Goal: Information Seeking & Learning: Learn about a topic

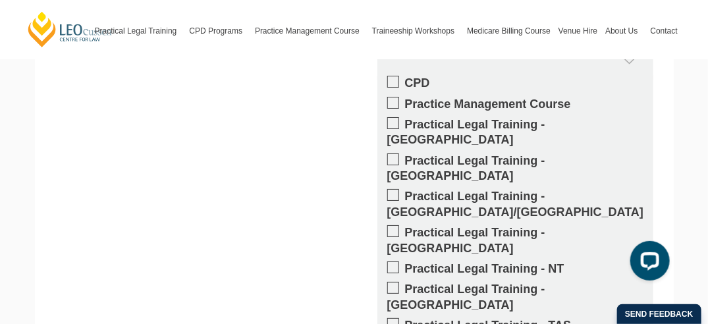
scroll to position [1713, 0]
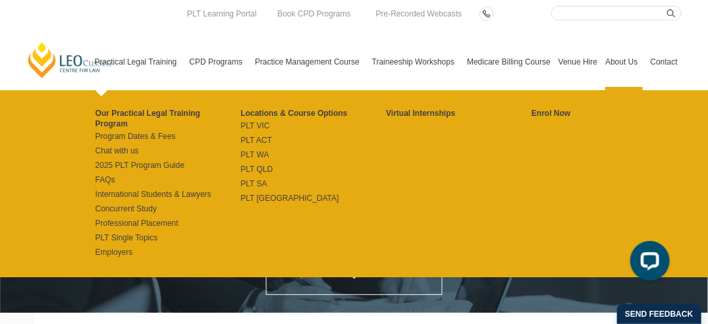
click at [136, 60] on link "Practical Legal Training" at bounding box center [138, 62] width 95 height 57
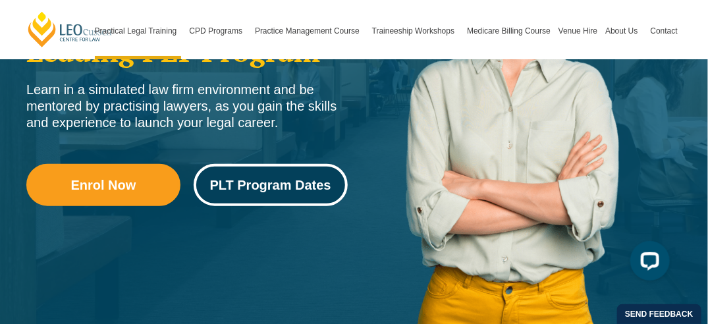
click at [270, 189] on span "PLT Program Dates" at bounding box center [270, 185] width 121 height 13
